Goal: Task Accomplishment & Management: Use online tool/utility

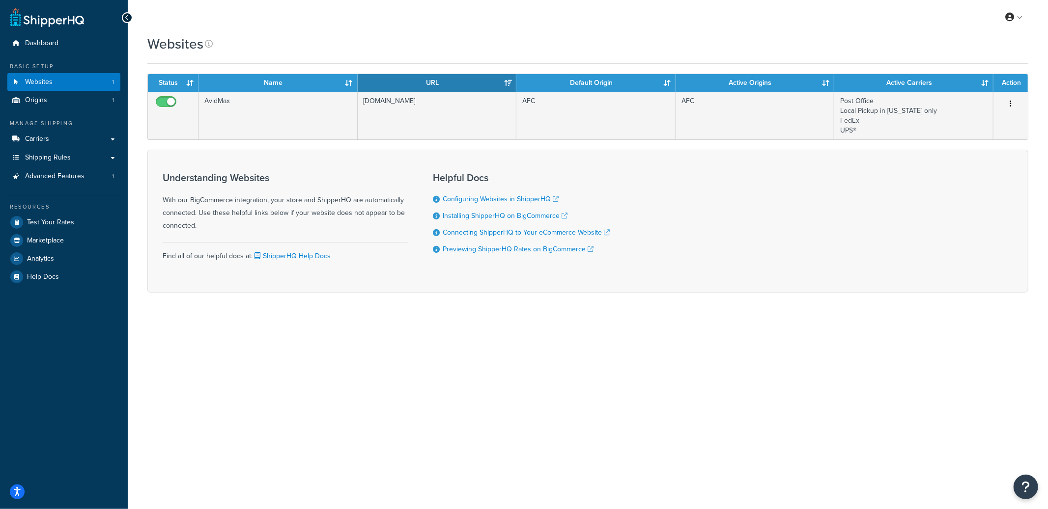
click at [76, 212] on div "Resources Test Your Rates Marketplace Analytics Help Docs" at bounding box center [63, 240] width 113 height 91
click at [72, 219] on span "Test Your Rates" at bounding box center [50, 223] width 47 height 8
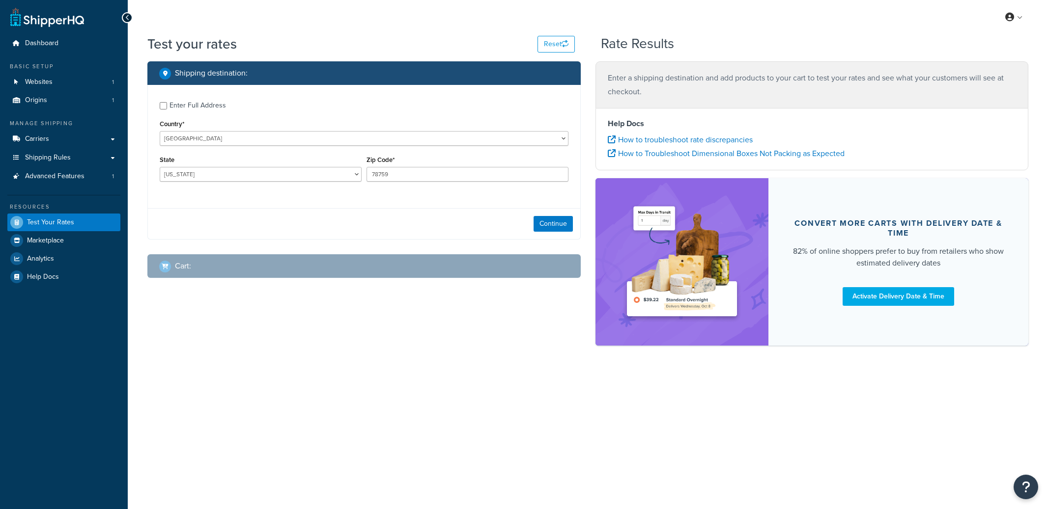
select select "TX"
click at [219, 110] on div "Enter Full Address" at bounding box center [197, 106] width 56 height 14
click at [167, 110] on input "Enter Full Address" at bounding box center [163, 105] width 7 height 7
checkbox input "true"
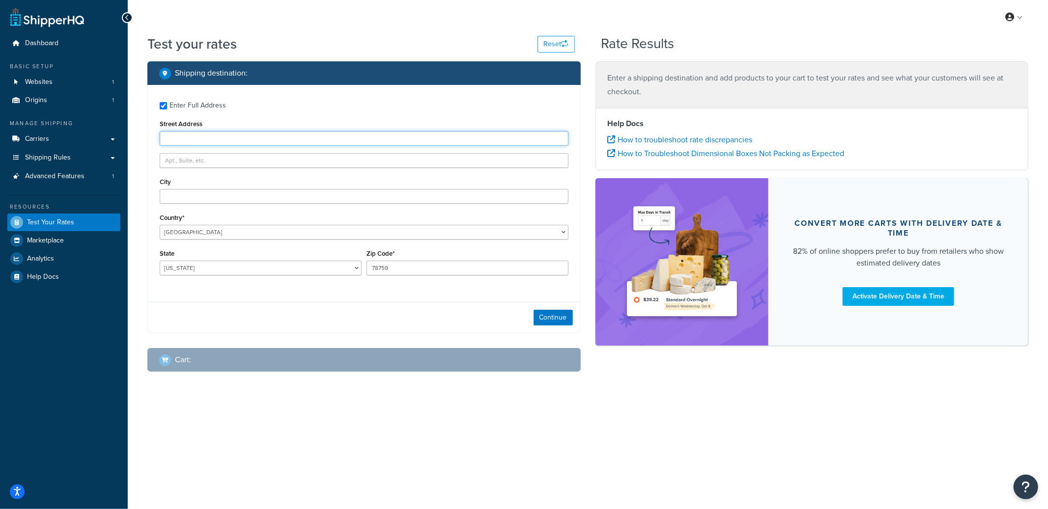
click at [218, 144] on input "Street Address" at bounding box center [364, 138] width 409 height 15
type input "PO Box 123"
click at [556, 319] on button "Continue" at bounding box center [552, 318] width 39 height 16
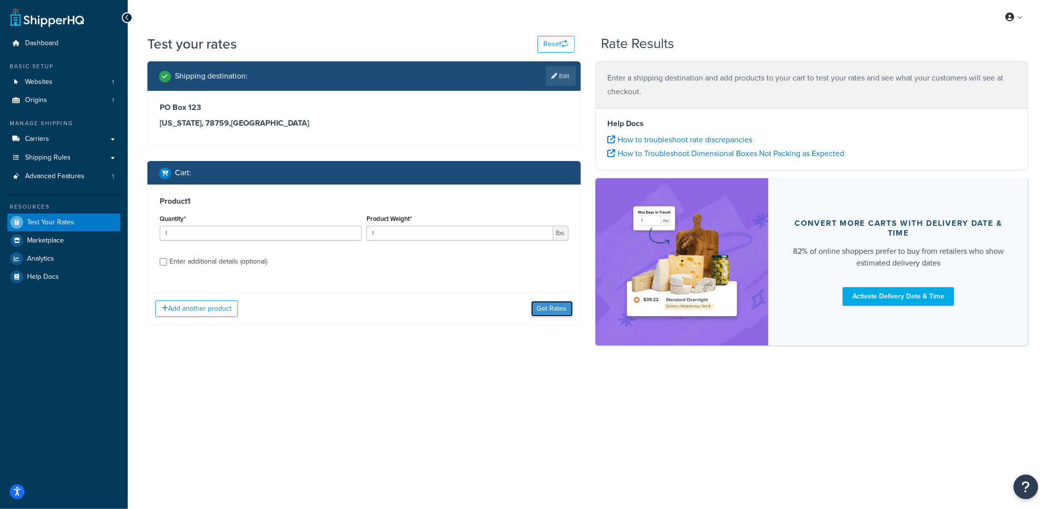
click at [551, 312] on button "Get Rates" at bounding box center [552, 309] width 42 height 16
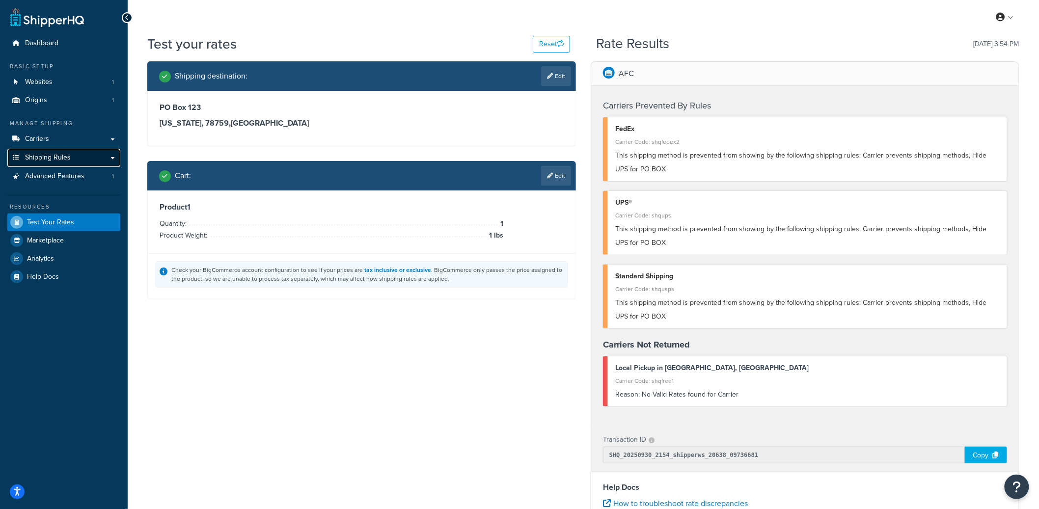
drag, startPoint x: 65, startPoint y: 155, endPoint x: 122, endPoint y: 125, distance: 64.2
drag, startPoint x: 968, startPoint y: 302, endPoint x: 969, endPoint y: 313, distance: 11.3
click at [969, 313] on div "This shipping method is prevented from showing by the following shipping rules:…" at bounding box center [807, 310] width 385 height 28
copy span "Hide UPS for PO BOX"
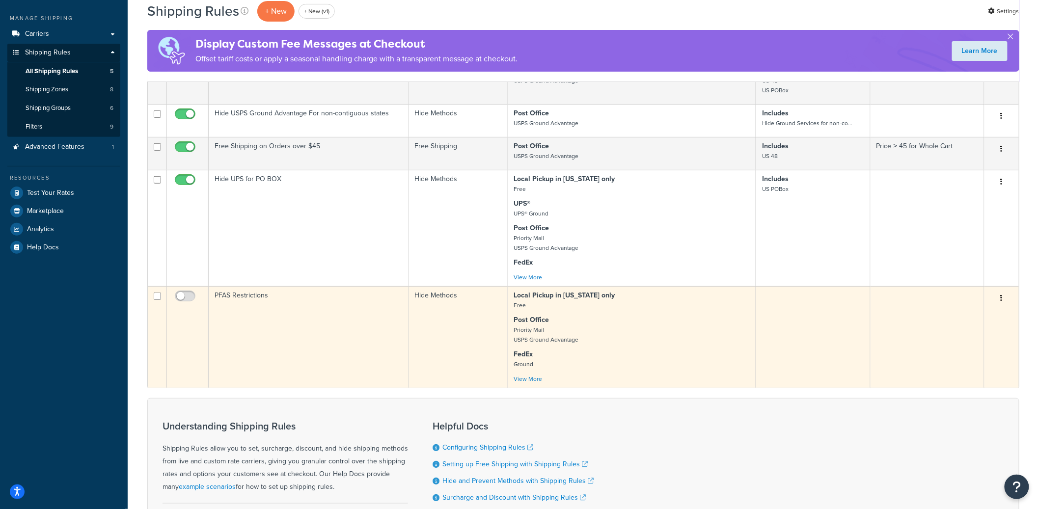
scroll to position [120, 0]
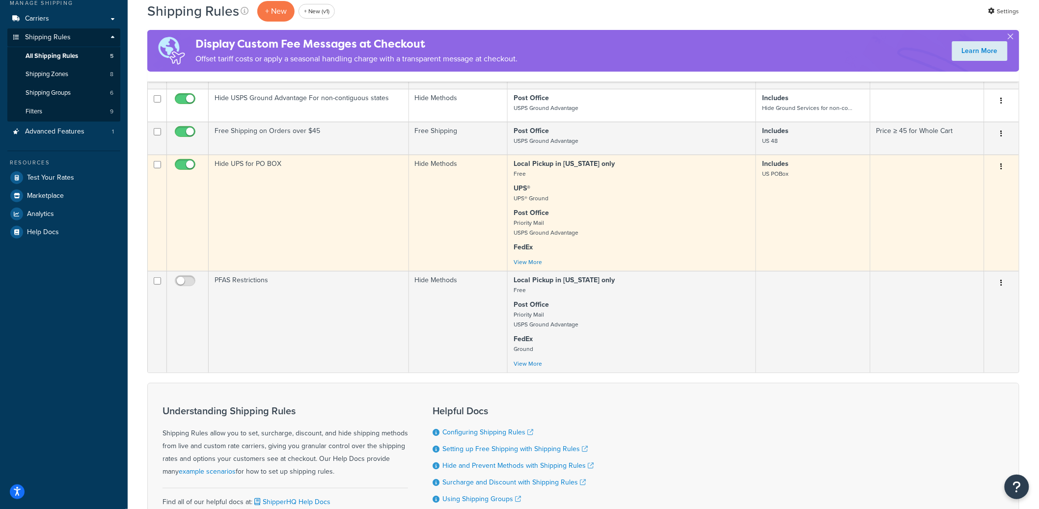
click at [343, 189] on td "Hide UPS for PO BOX" at bounding box center [309, 213] width 200 height 116
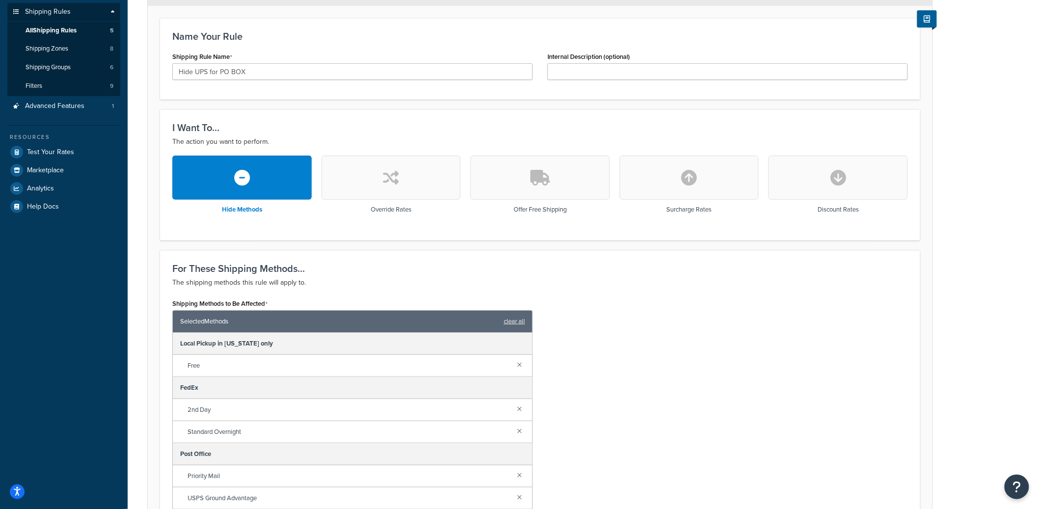
scroll to position [144, 0]
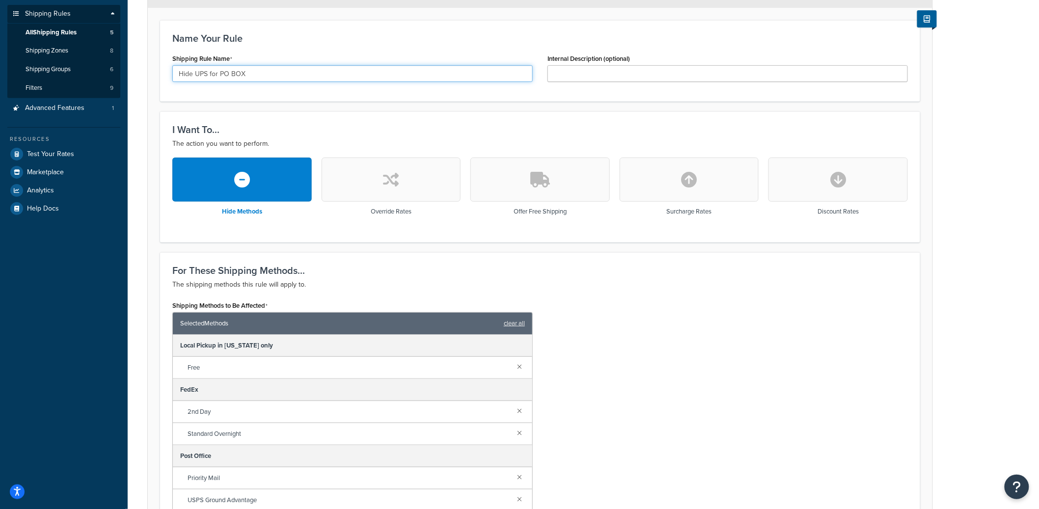
click at [217, 72] on input "Hide UPS for PO BOX" at bounding box center [352, 73] width 361 height 17
click at [216, 72] on input "Hide UPS for PO BOX" at bounding box center [352, 73] width 361 height 17
